Goal: Task Accomplishment & Management: Manage account settings

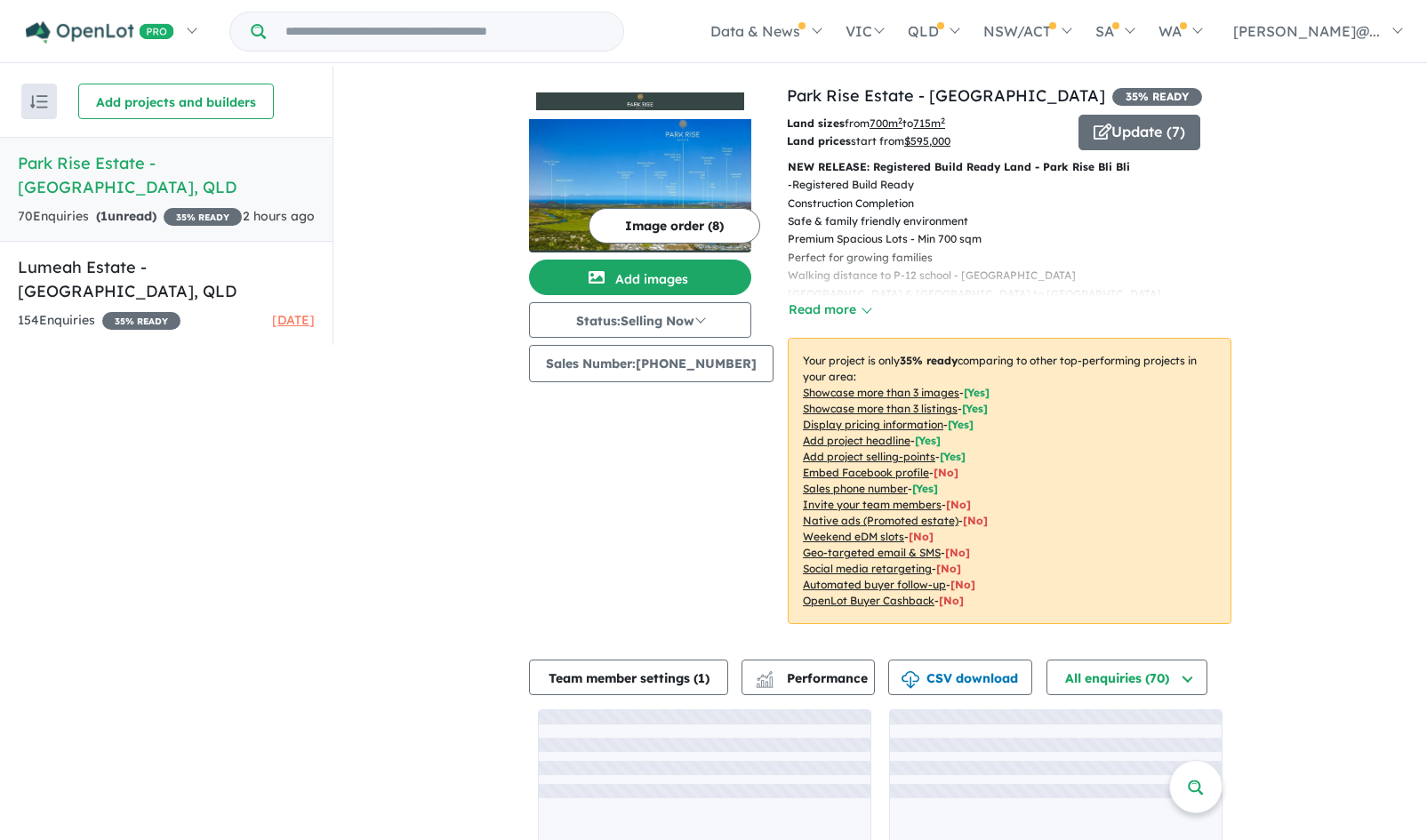
click at [198, 207] on div "70 Enquir ies ( 1 unread) 35 % READY" at bounding box center [130, 217] width 224 height 22
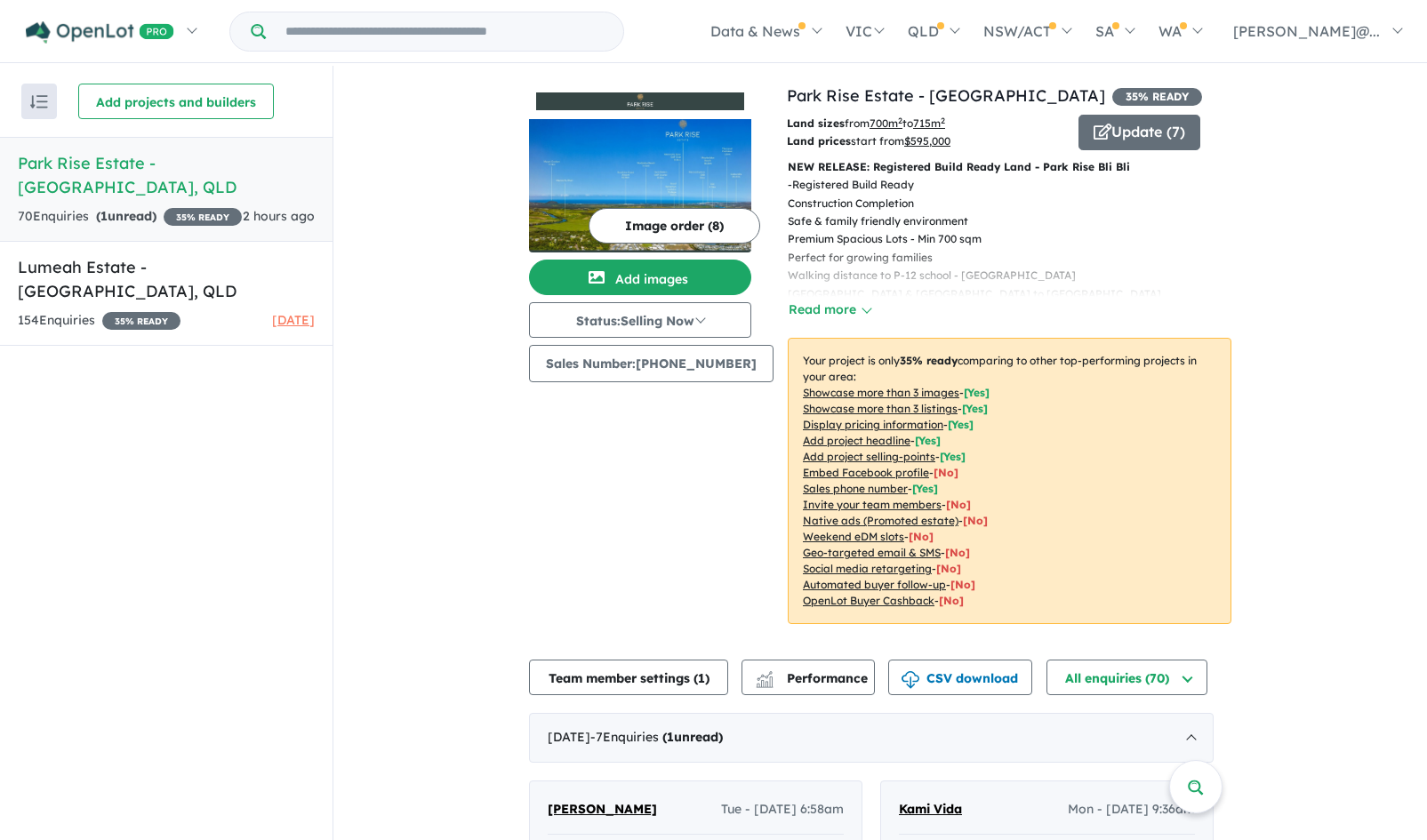
scroll to position [406, 0]
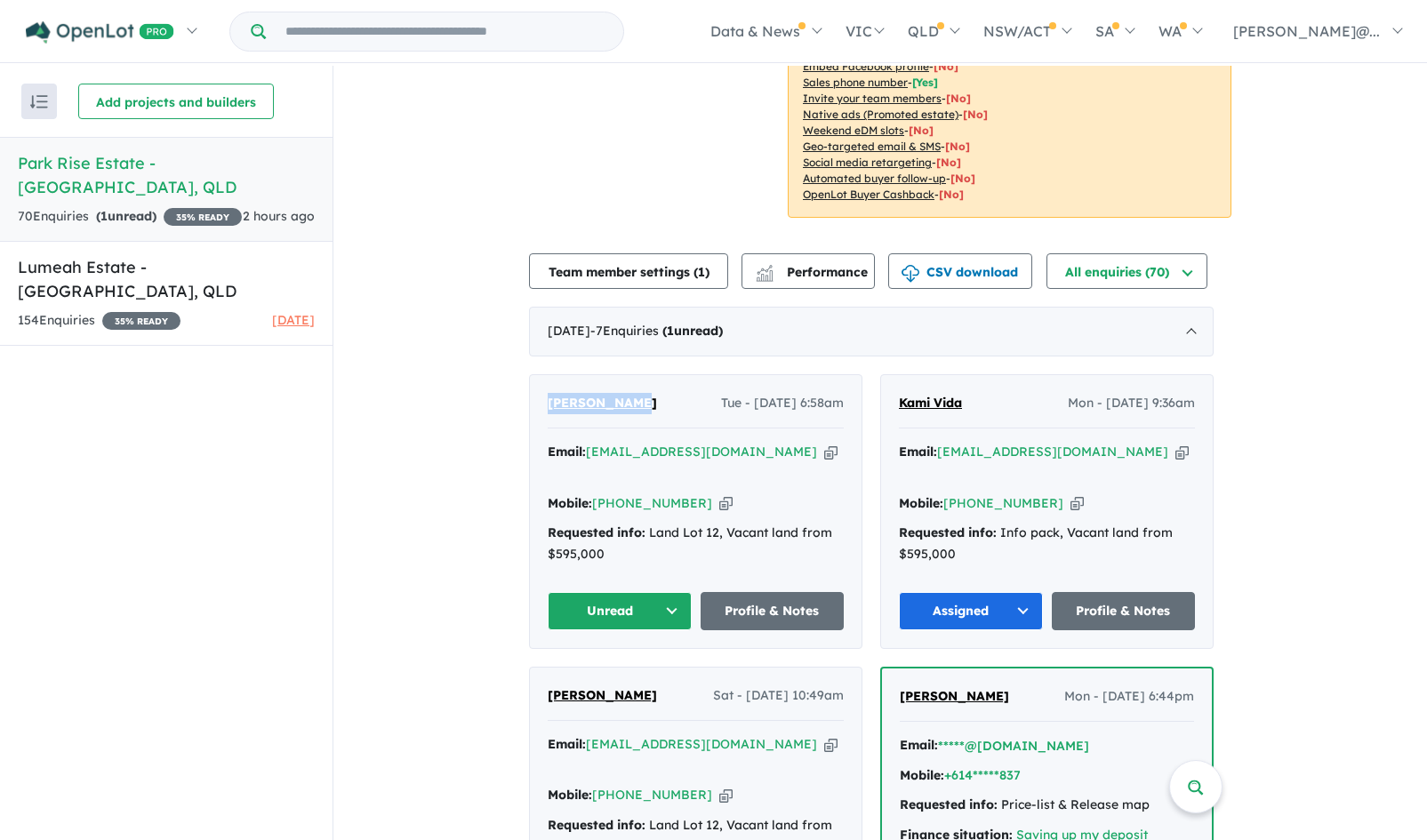
drag, startPoint x: 641, startPoint y: 403, endPoint x: 551, endPoint y: 411, distance: 90.4
click at [551, 411] on div "[PERSON_NAME] Tue - [DATE] 6:58am Email: [PERSON_NAME][EMAIL_ADDRESS][DOMAIN_NA…" at bounding box center [696, 511] width 332 height 273
copy span "[PERSON_NAME]"
click at [824, 449] on icon "button" at bounding box center [830, 451] width 14 height 19
copy span "[PERSON_NAME]"
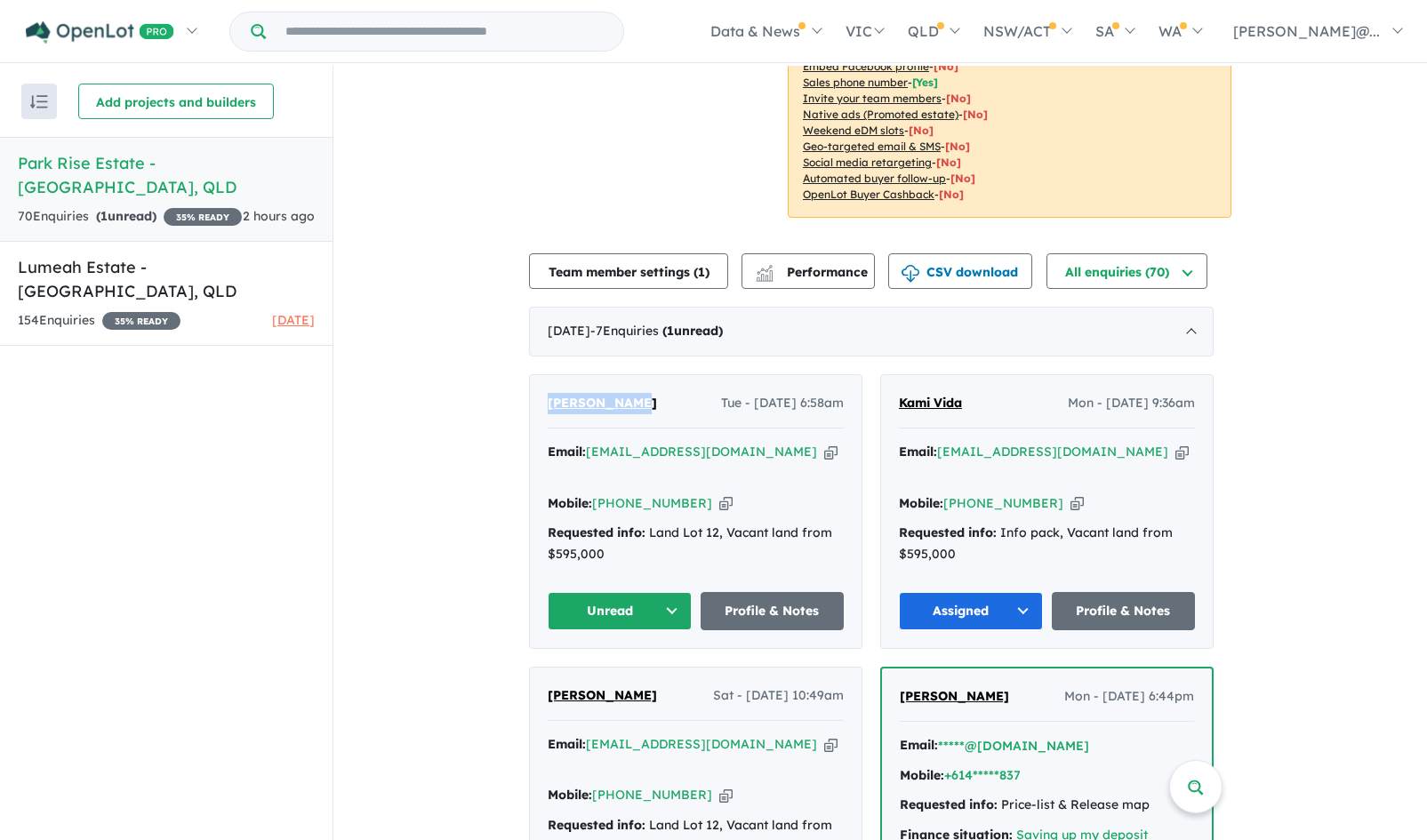
click at [719, 494] on icon "button" at bounding box center [725, 503] width 14 height 19
copy span "[PERSON_NAME]"
click at [676, 592] on button "Unread" at bounding box center [619, 611] width 144 height 38
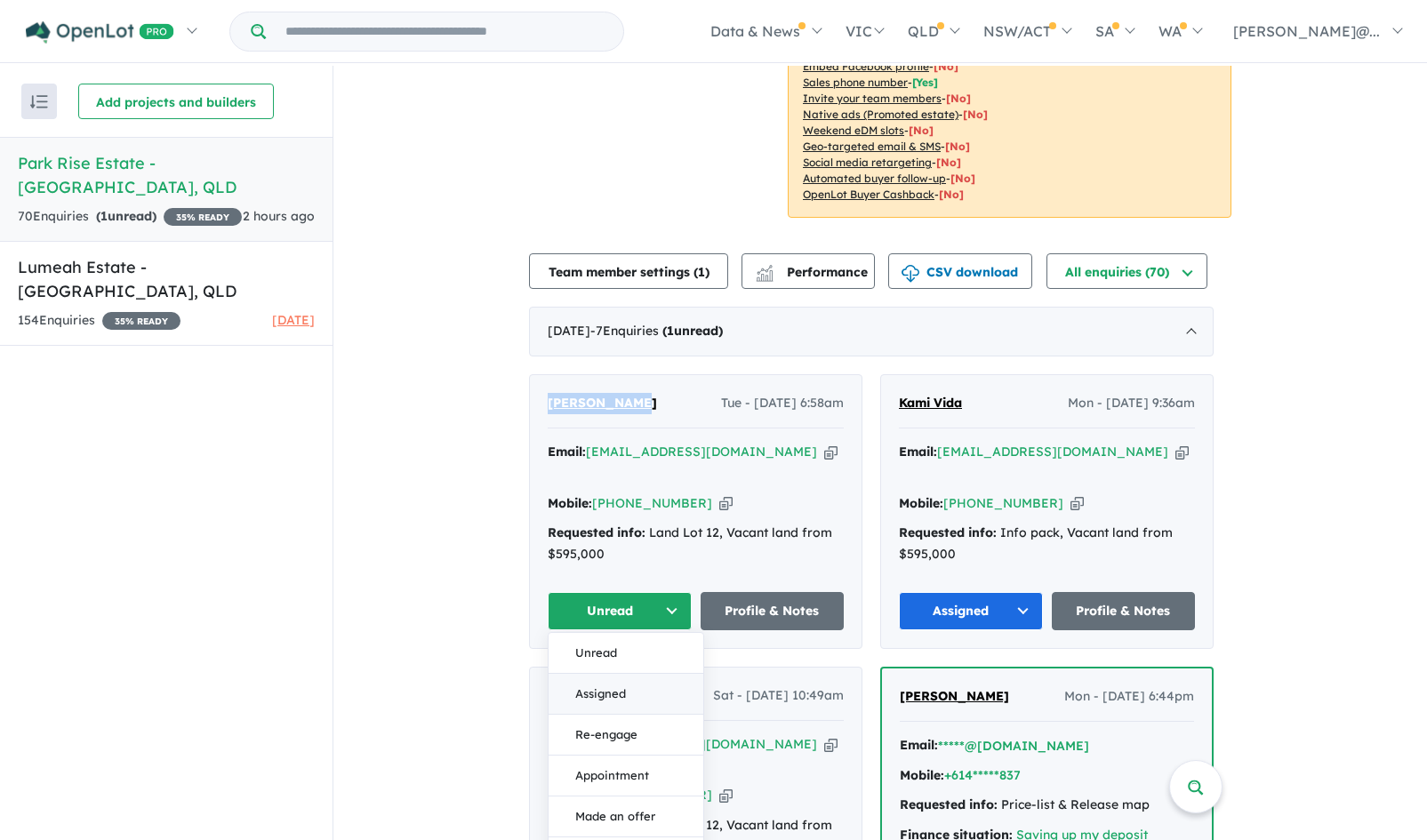
click at [647, 673] on button "Assigned" at bounding box center [626, 693] width 155 height 41
